Goal: Transaction & Acquisition: Purchase product/service

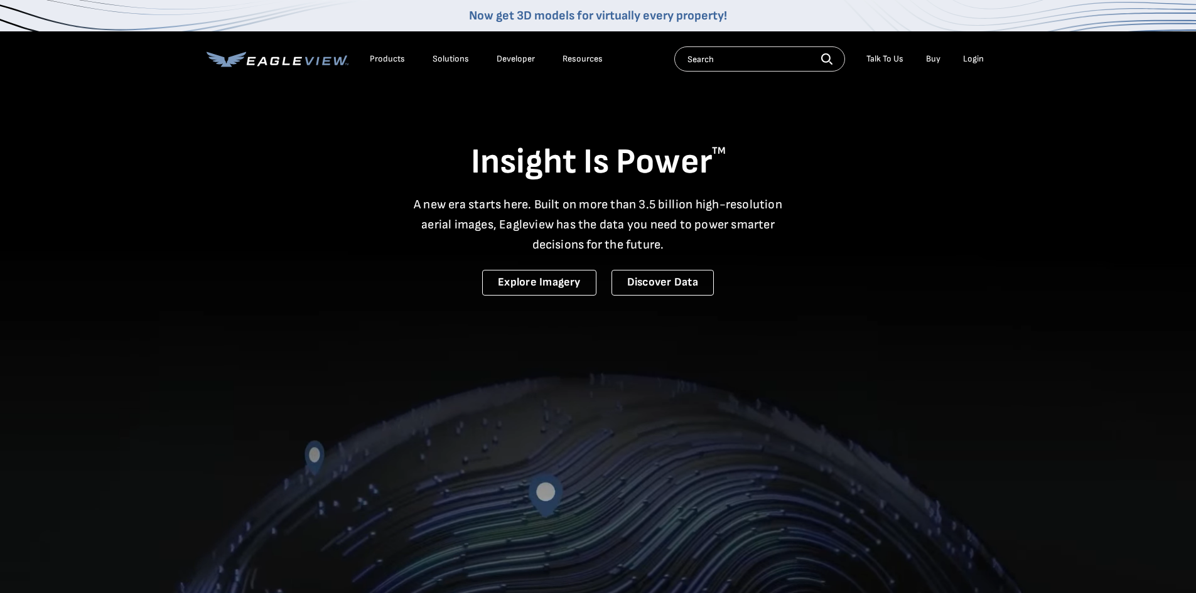
click at [978, 55] on div "Login" at bounding box center [973, 58] width 21 height 11
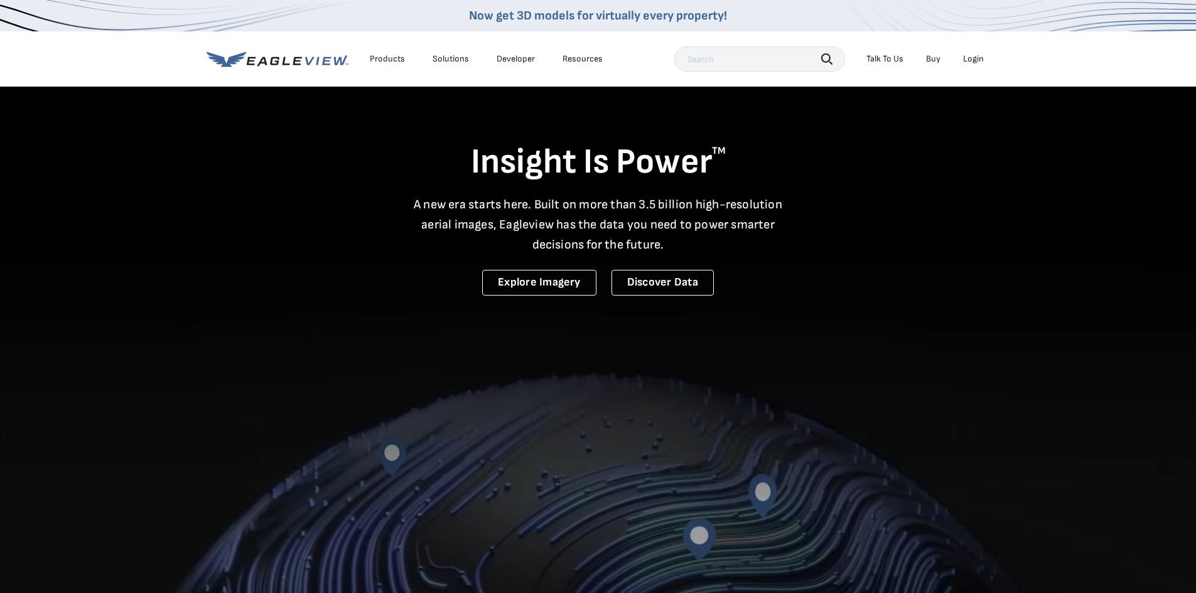
click at [976, 61] on div "Login" at bounding box center [973, 58] width 21 height 11
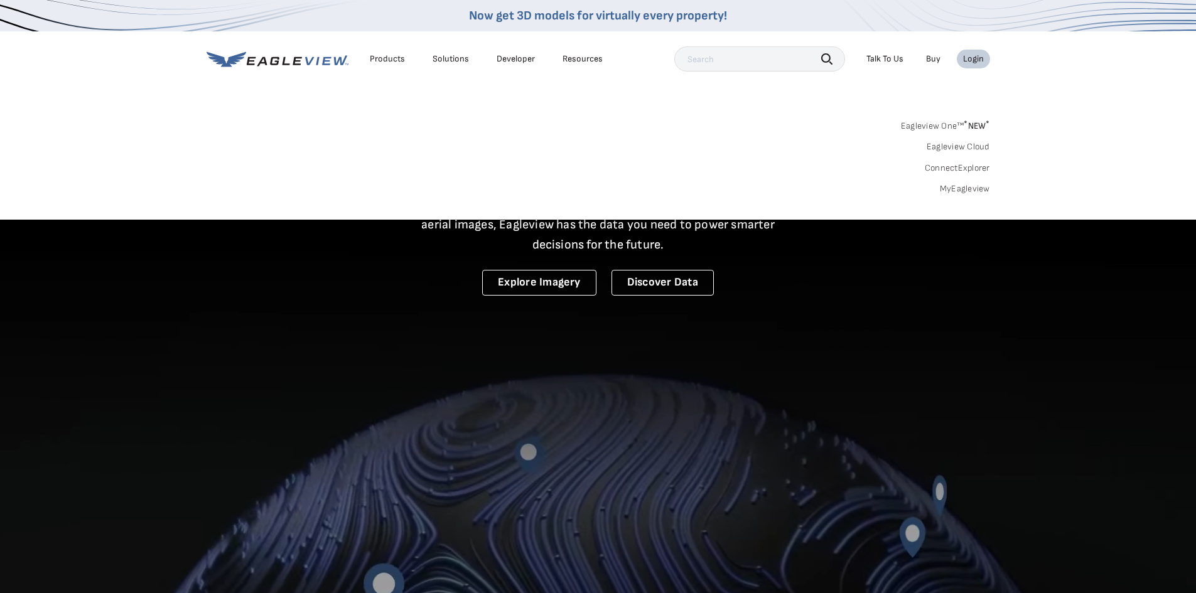
click at [965, 187] on link "MyEagleview" at bounding box center [965, 188] width 50 height 11
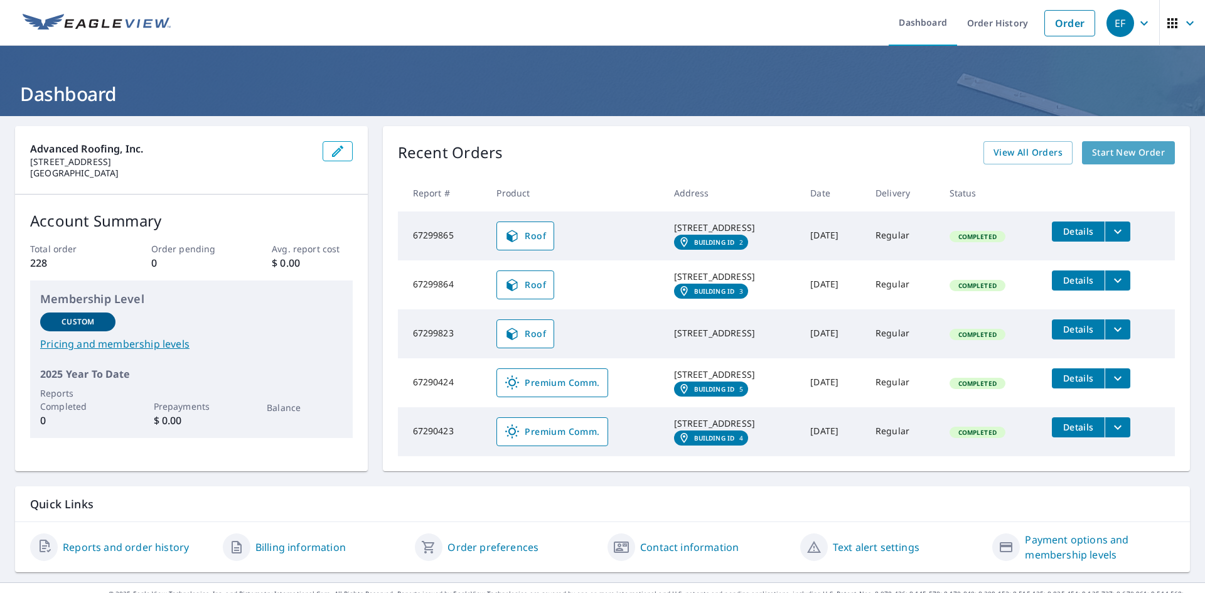
click at [1129, 147] on span "Start New Order" at bounding box center [1128, 153] width 73 height 16
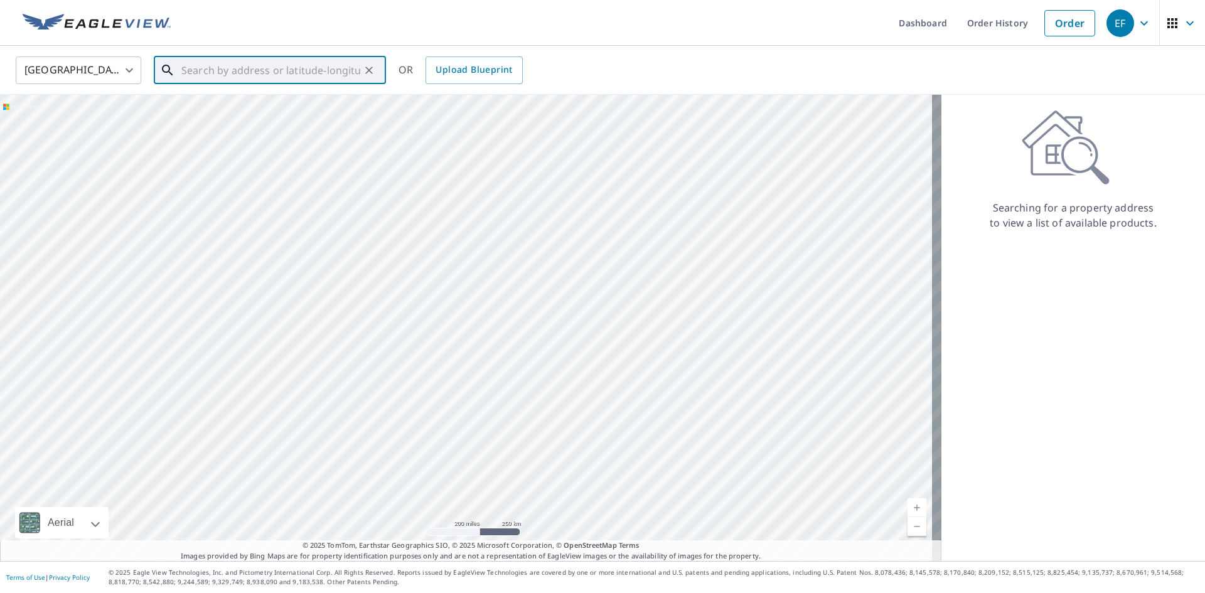
click at [262, 70] on input "text" at bounding box center [270, 70] width 179 height 35
click at [220, 106] on span "[STREET_ADDRESS]" at bounding box center [277, 106] width 197 height 15
type input "[STREET_ADDRESS]"
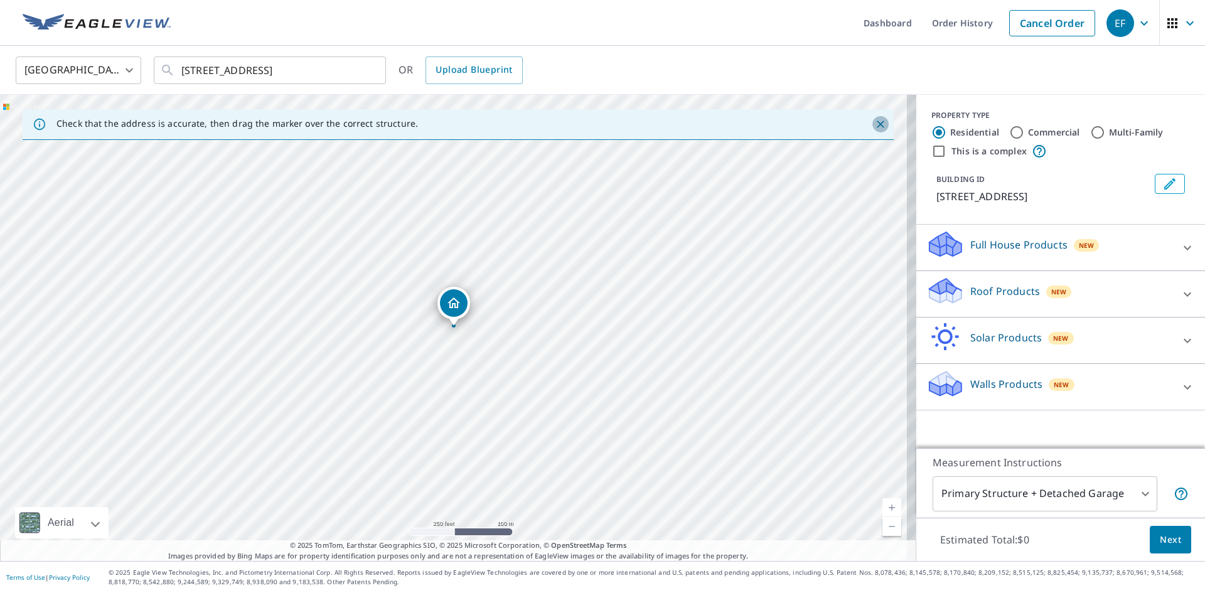
click at [874, 124] on icon "Close" at bounding box center [880, 124] width 13 height 13
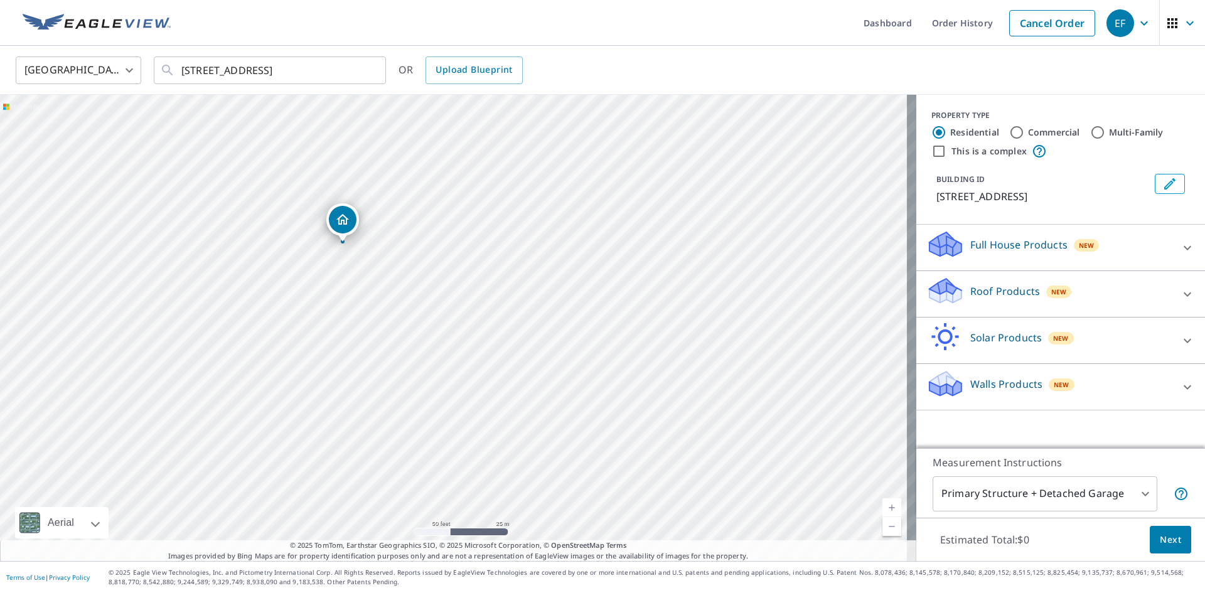
drag, startPoint x: 322, startPoint y: 280, endPoint x: 432, endPoint y: 353, distance: 132.6
click at [432, 353] on div "[STREET_ADDRESS]" at bounding box center [458, 328] width 916 height 466
click at [1184, 292] on icon at bounding box center [1187, 294] width 15 height 15
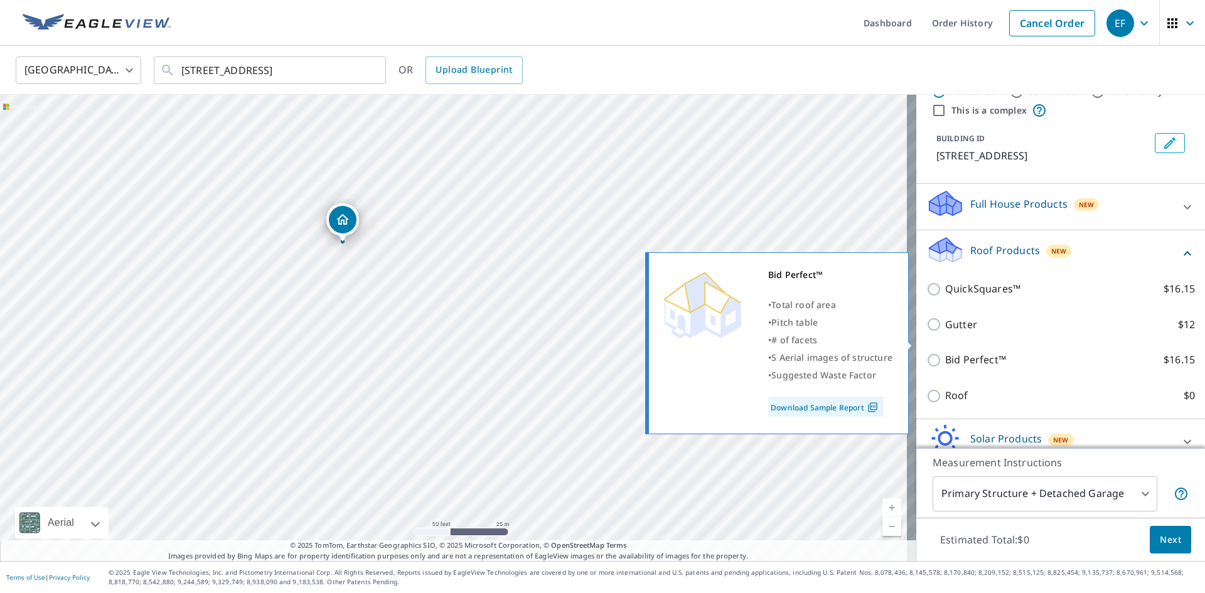
scroll to position [63, 0]
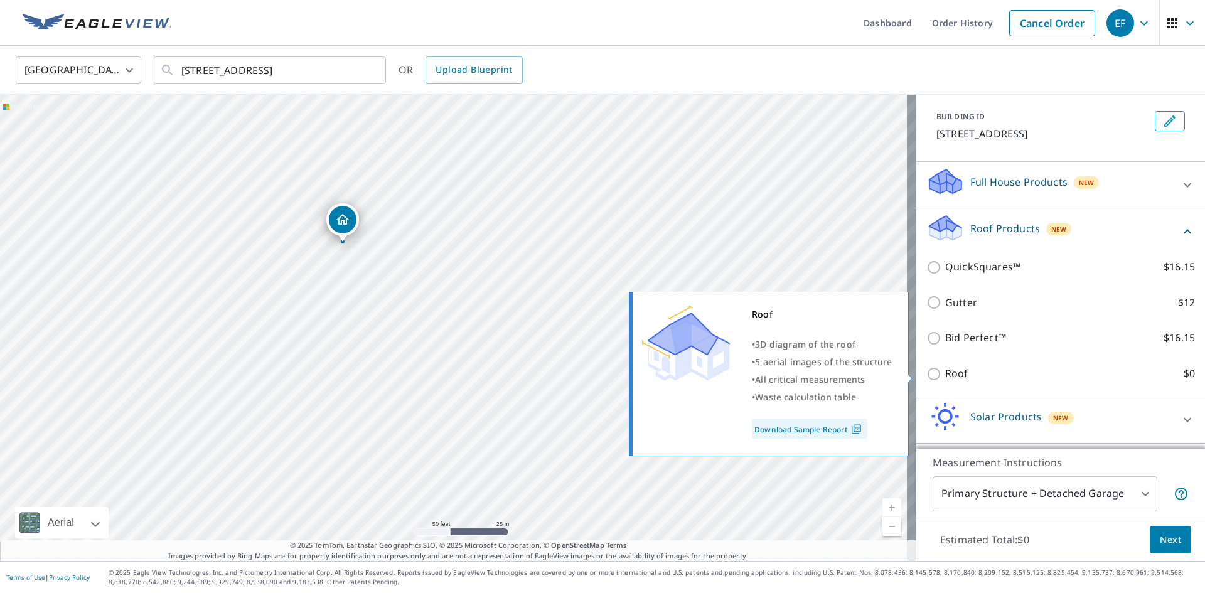
click at [926, 375] on input "Roof $0" at bounding box center [935, 374] width 19 height 15
checkbox input "true"
type input "3"
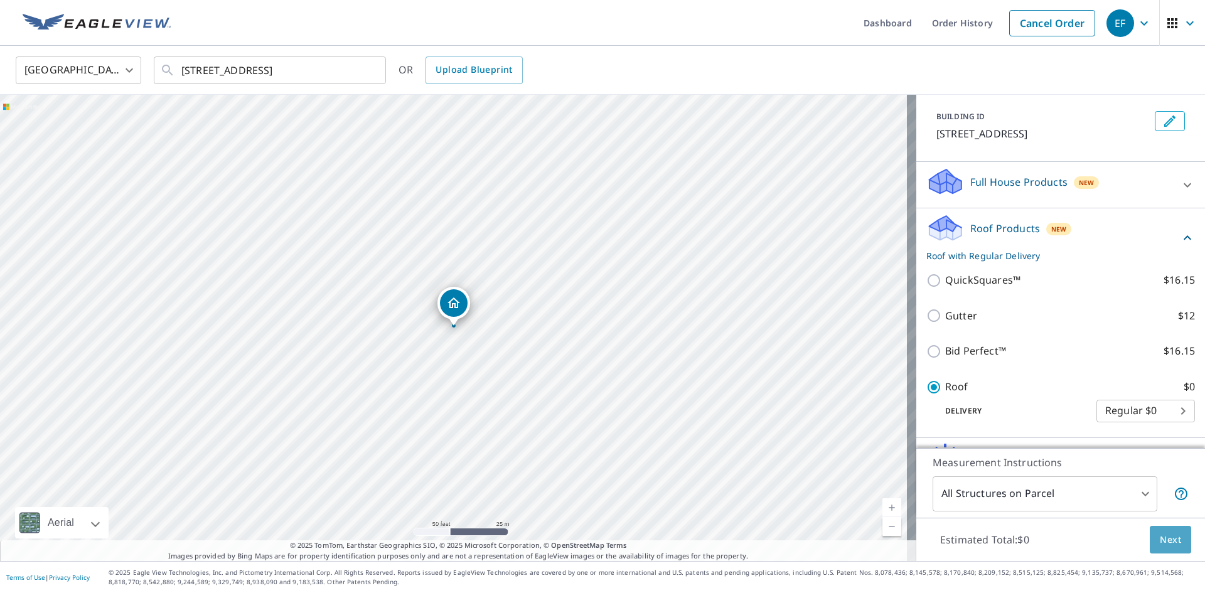
click at [1165, 539] on span "Next" at bounding box center [1170, 540] width 21 height 16
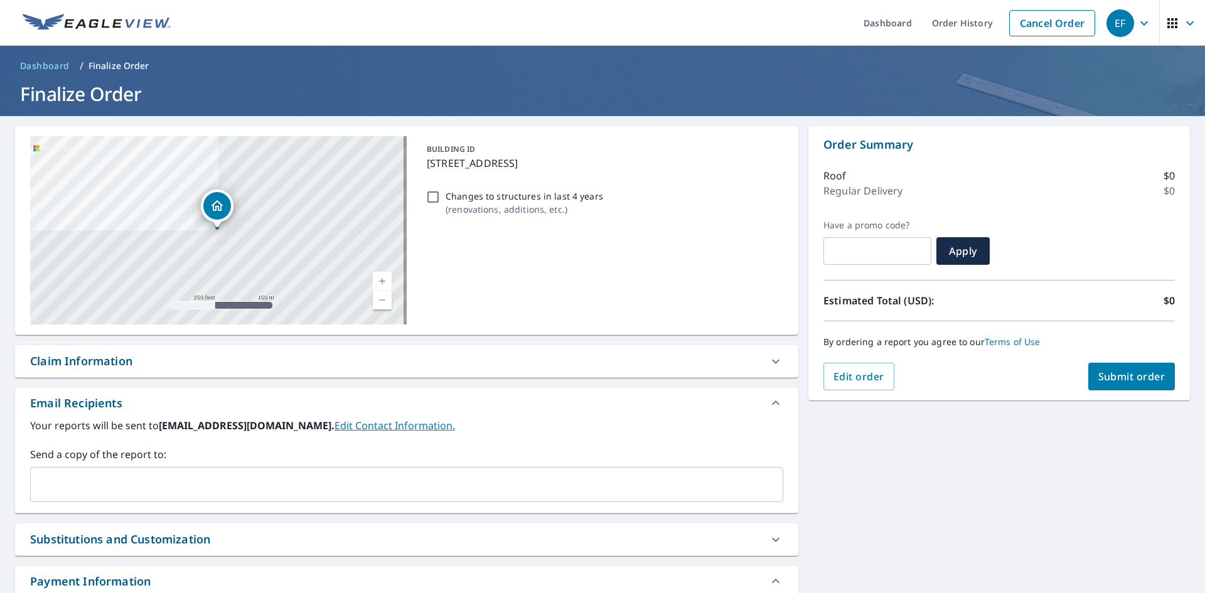
drag, startPoint x: 766, startPoint y: 358, endPoint x: 758, endPoint y: 358, distance: 8.8
click at [768, 358] on icon at bounding box center [775, 361] width 15 height 15
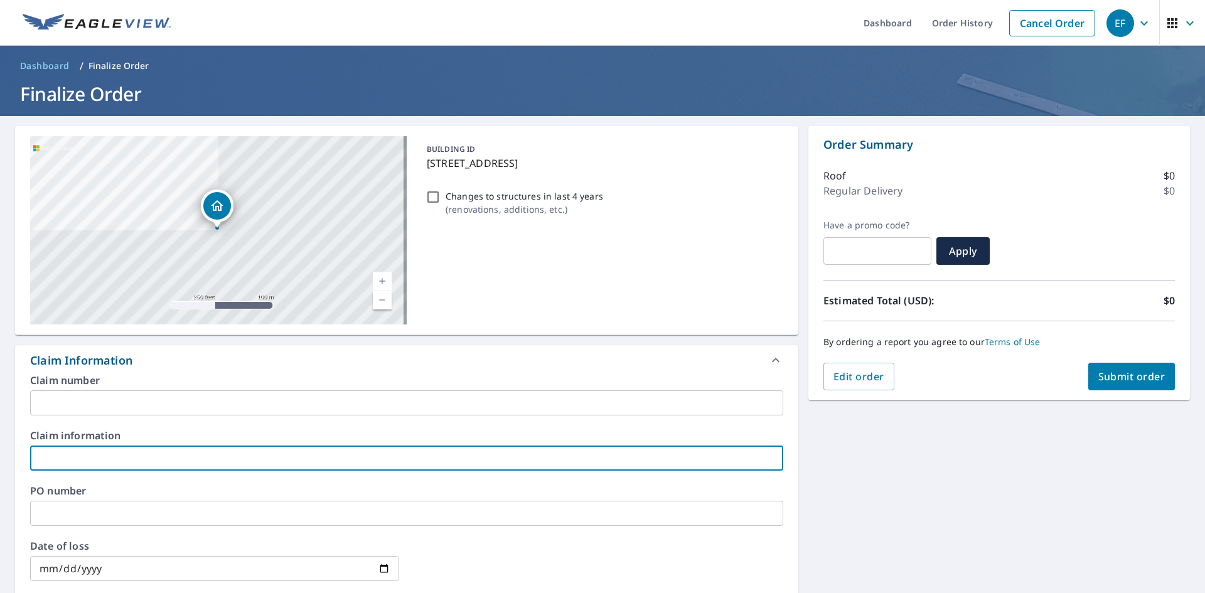
click at [132, 461] on input "text" at bounding box center [406, 458] width 753 height 25
type input "[PERSON_NAME] Westchester Funeral home"
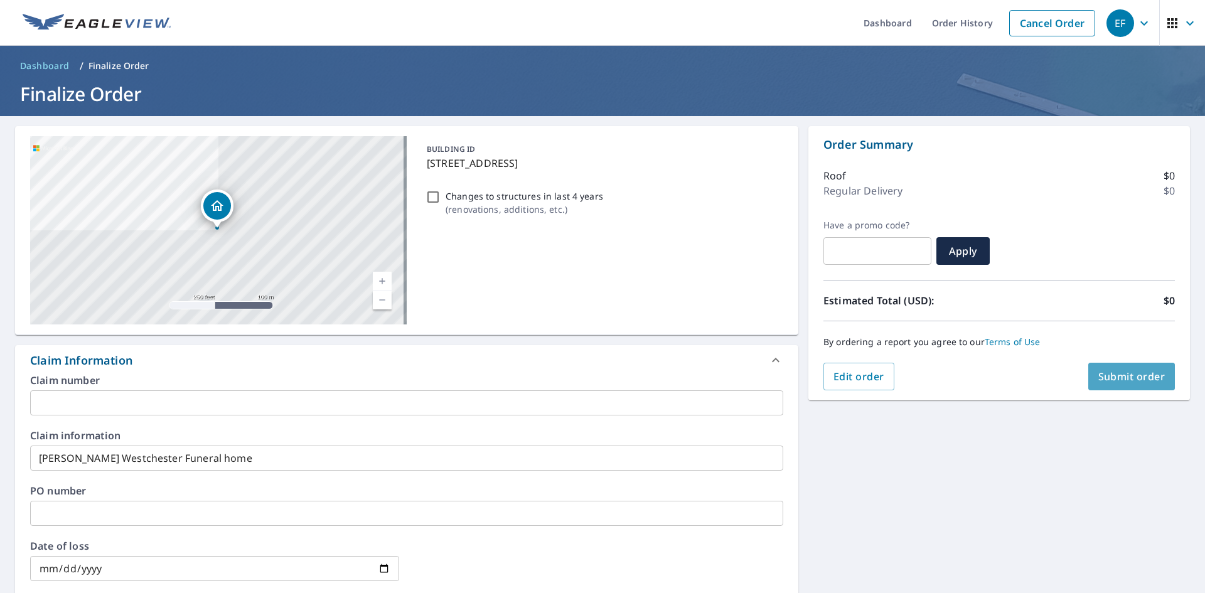
click at [1110, 377] on span "Submit order" at bounding box center [1131, 377] width 67 height 14
